Goal: Information Seeking & Learning: Learn about a topic

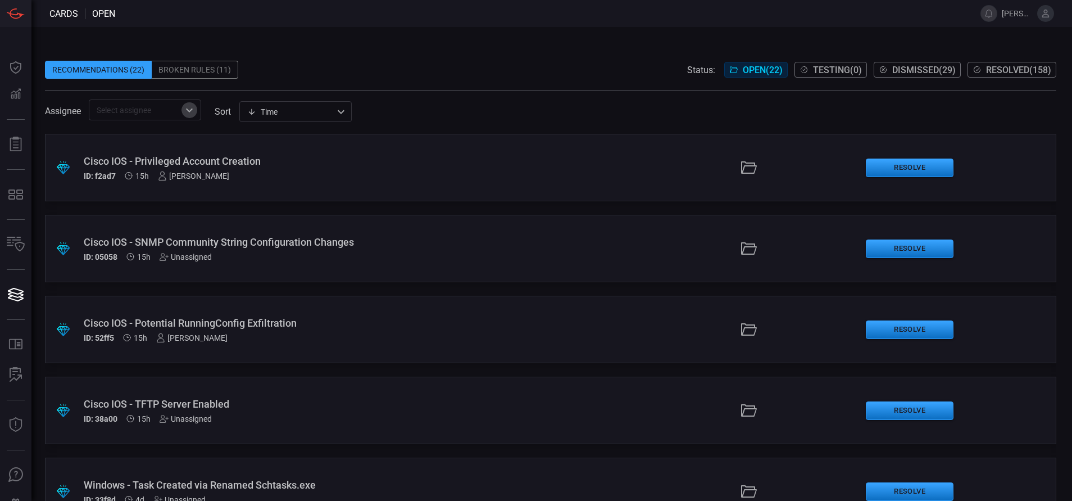
click at [185, 114] on icon "Open" at bounding box center [189, 109] width 13 height 13
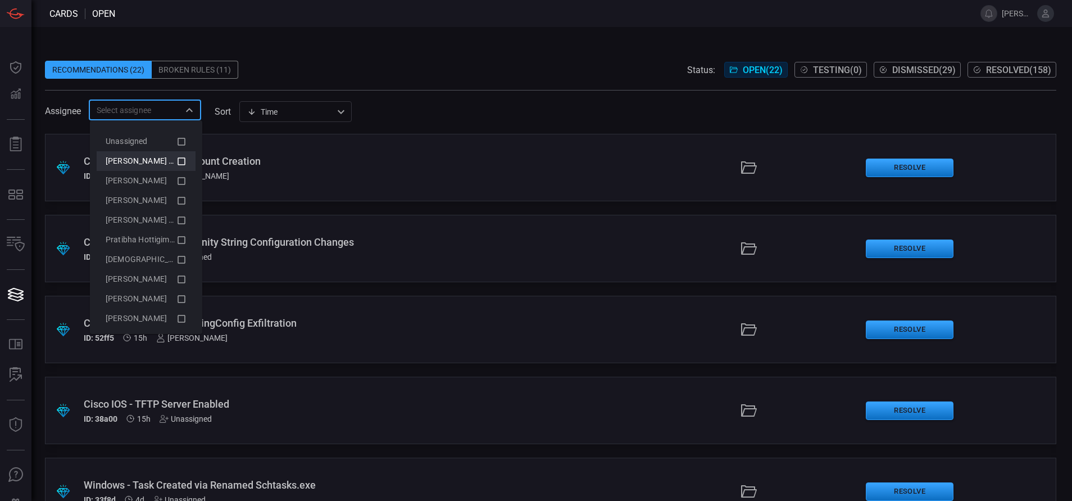
click at [174, 161] on li "[PERSON_NAME] (Myself)" at bounding box center [146, 161] width 99 height 20
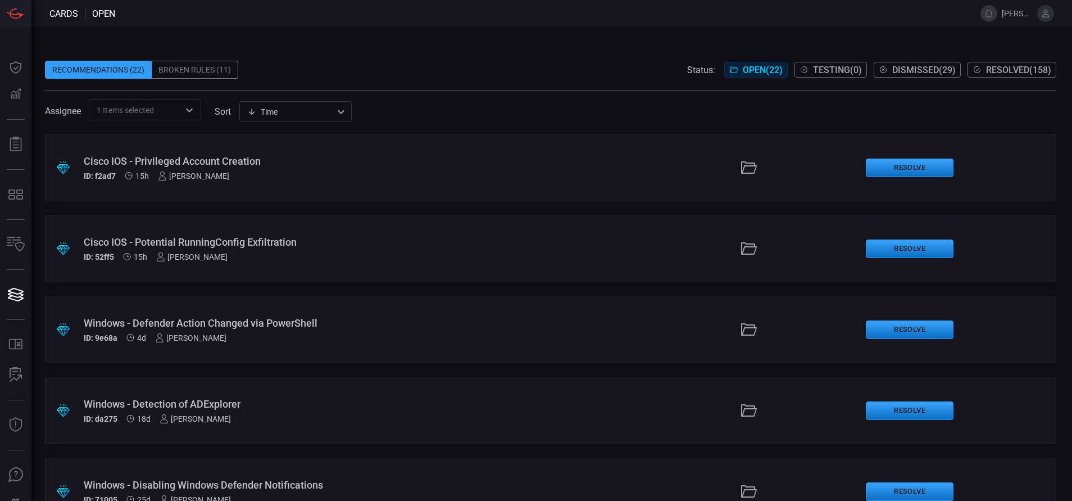
click at [351, 60] on span at bounding box center [550, 52] width 1011 height 17
click at [275, 158] on div "Cisco IOS - Privileged Account Creation" at bounding box center [260, 161] width 353 height 12
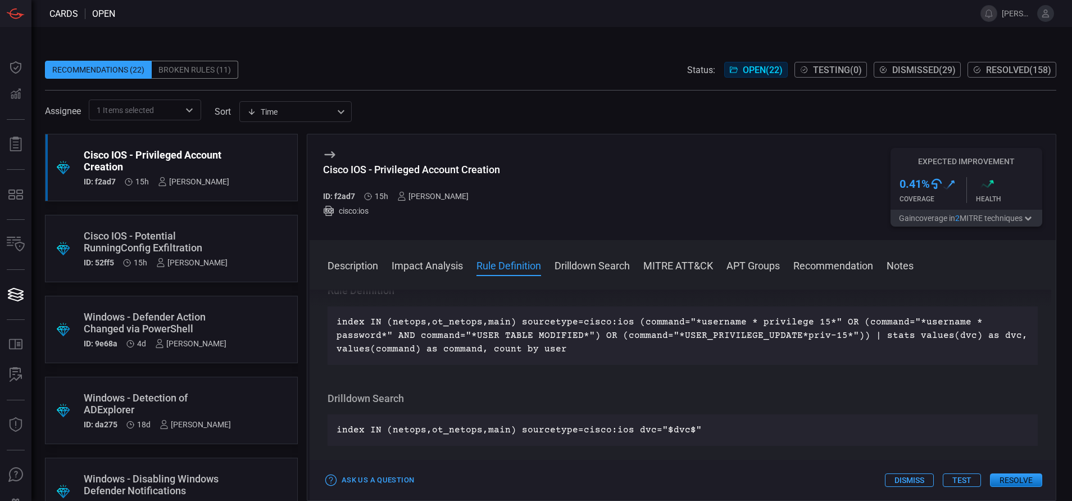
scroll to position [731, 0]
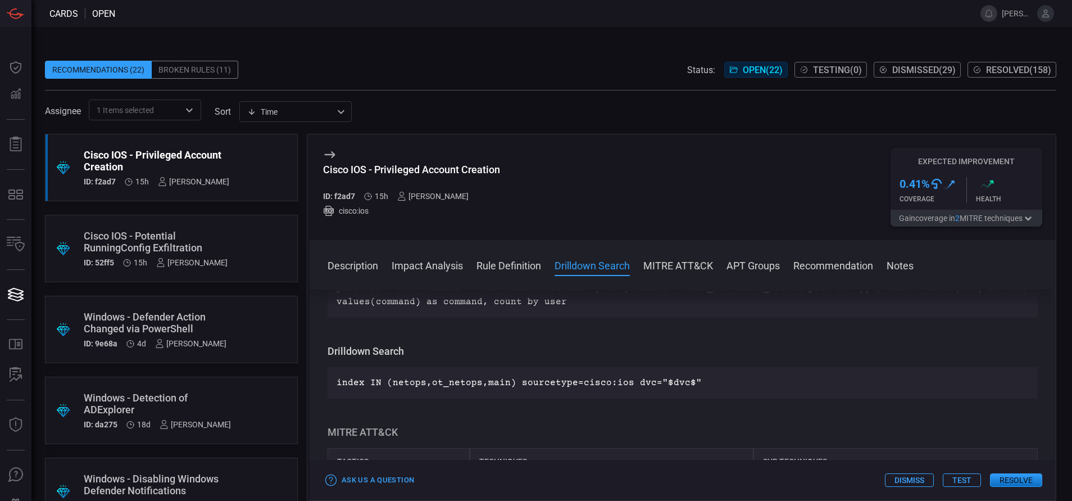
click at [212, 235] on div "Cisco IOS - Potential RunningConfig Exfiltration" at bounding box center [156, 242] width 144 height 24
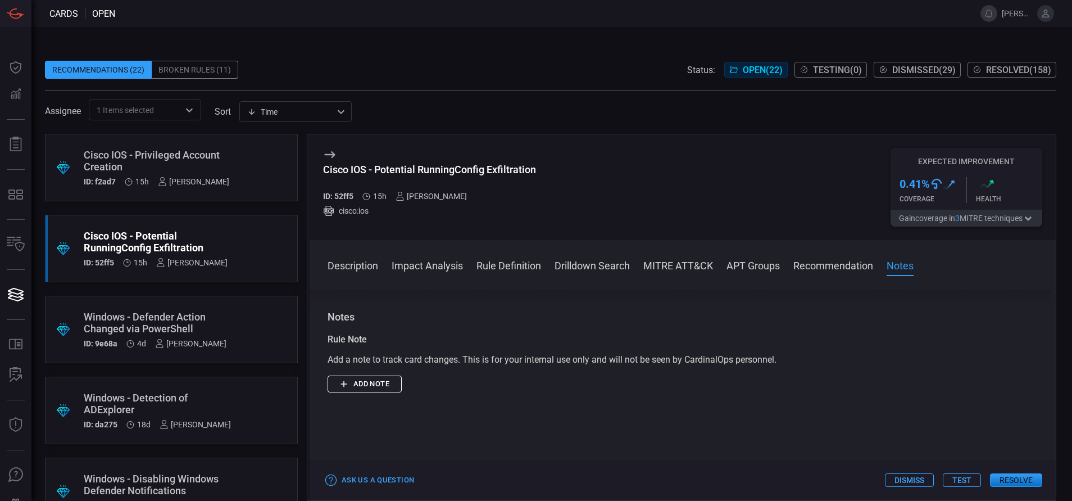
scroll to position [119, 0]
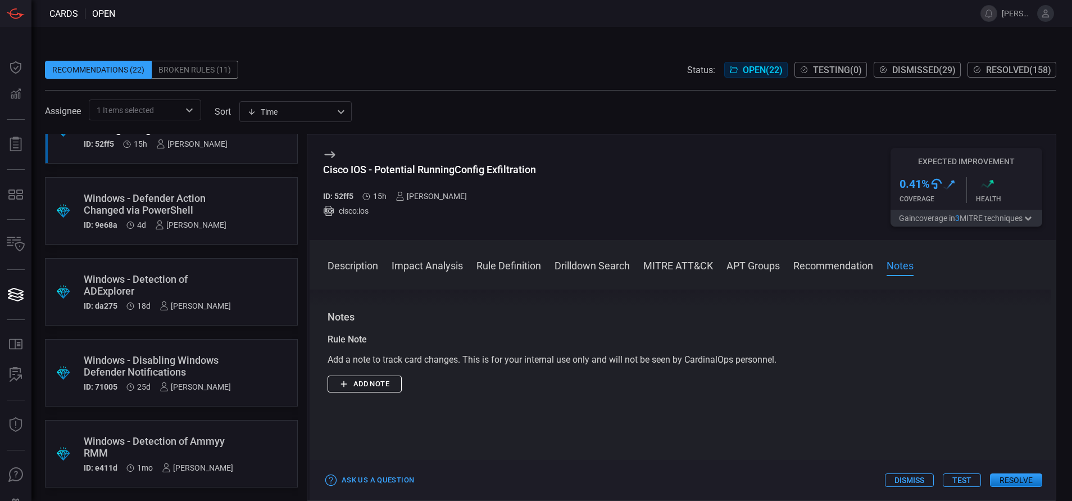
click at [178, 70] on div "Broken Rules (11)" at bounding box center [195, 70] width 87 height 18
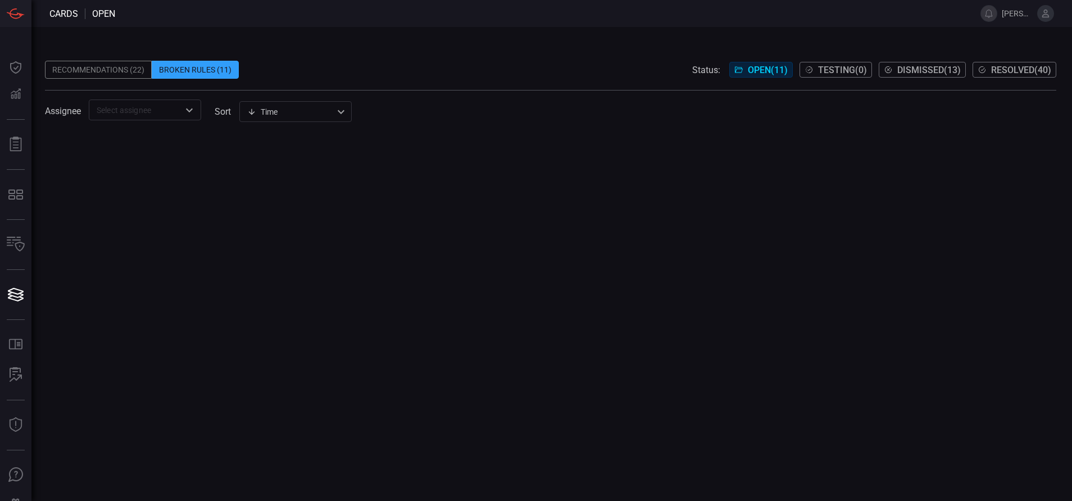
click at [97, 69] on div "Recommendations (22)" at bounding box center [98, 70] width 107 height 18
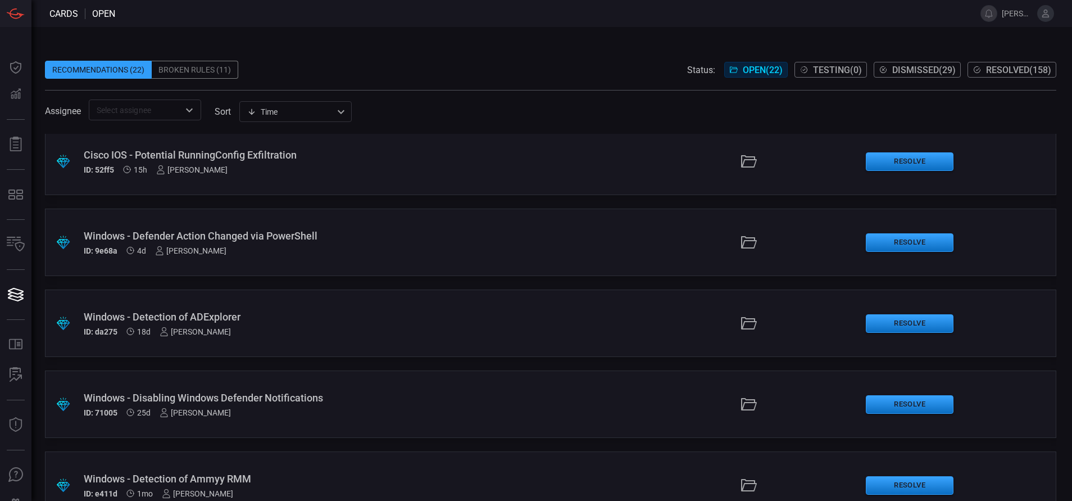
scroll to position [119, 0]
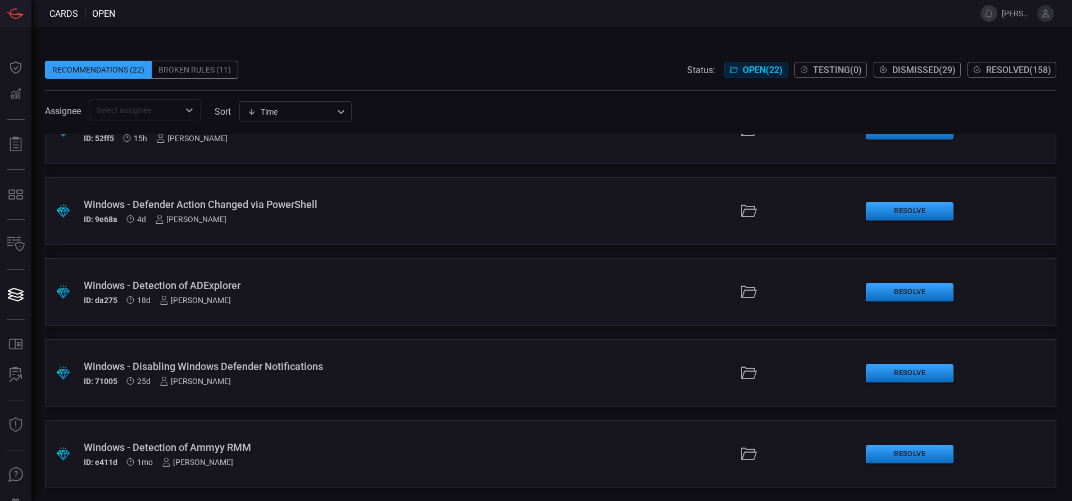
click at [240, 452] on div "Windows - Detection of Ammyy RMM" at bounding box center [260, 447] width 353 height 12
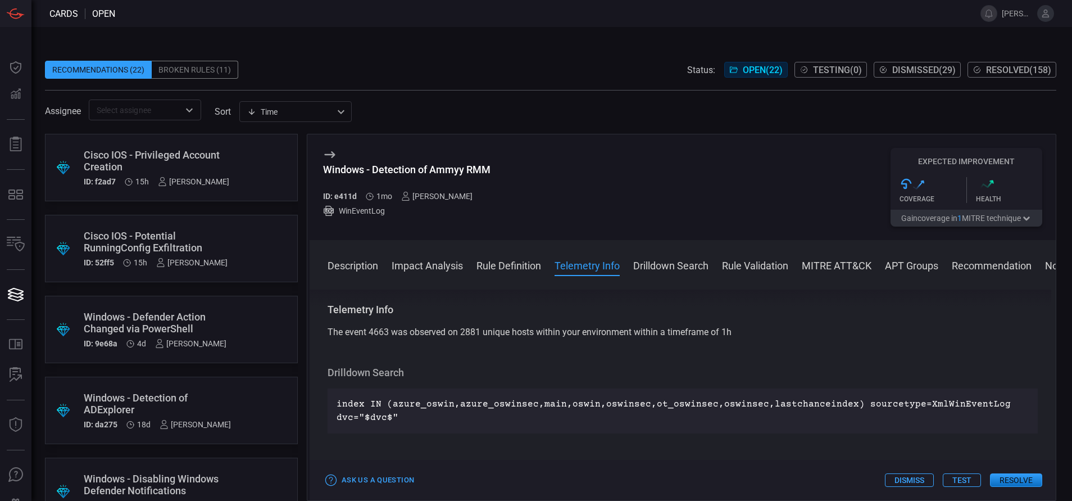
click at [180, 152] on div "Cisco IOS - Privileged Account Creation" at bounding box center [157, 161] width 146 height 24
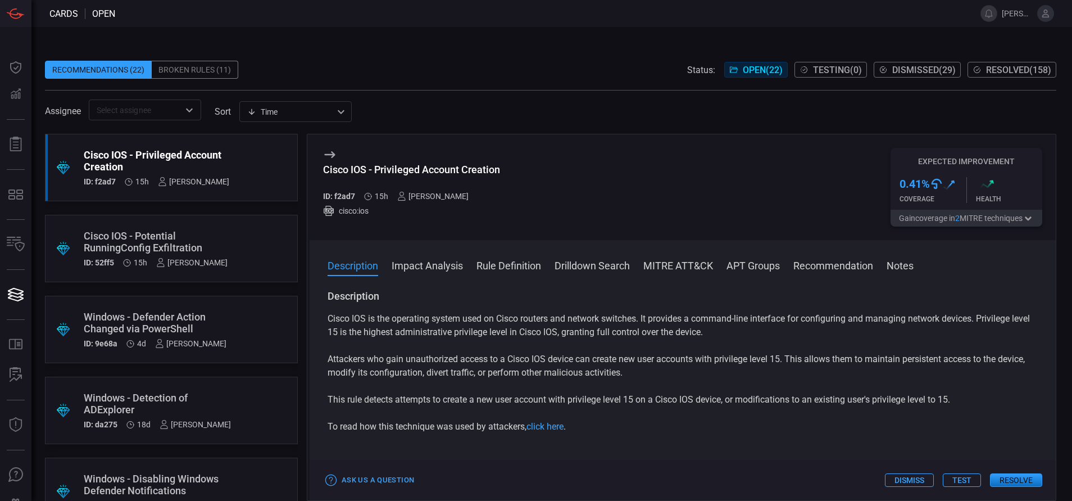
click at [525, 262] on button "Rule Definition" at bounding box center [508, 264] width 65 height 13
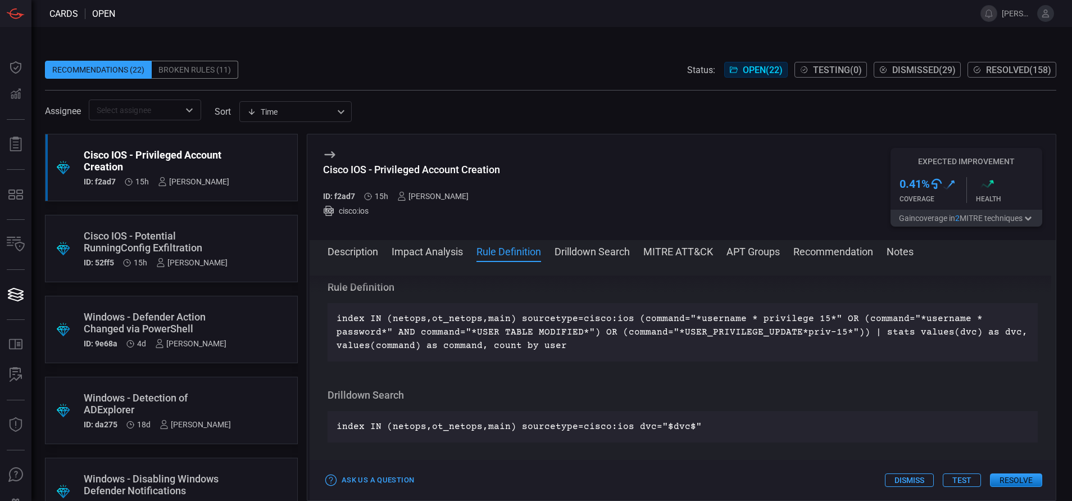
scroll to position [672, 0]
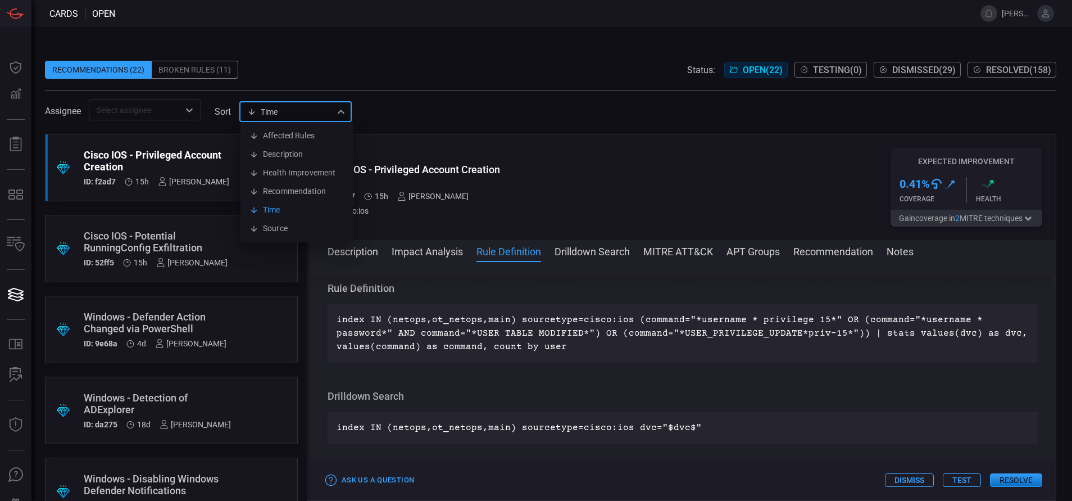
click at [344, 109] on div "Time visibleUpdateTime Affected Rules Description Health Improvement Recommenda…" at bounding box center [295, 111] width 112 height 21
click at [388, 30] on div at bounding box center [536, 250] width 1072 height 501
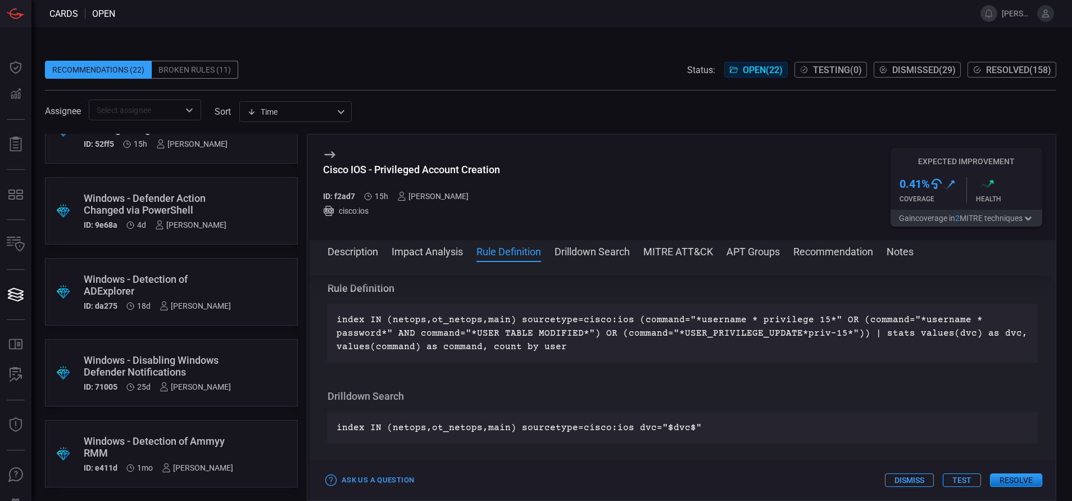
click at [146, 440] on div "Windows - Detection of Ammyy RMM" at bounding box center [158, 447] width 149 height 24
